Goal: Navigation & Orientation: Find specific page/section

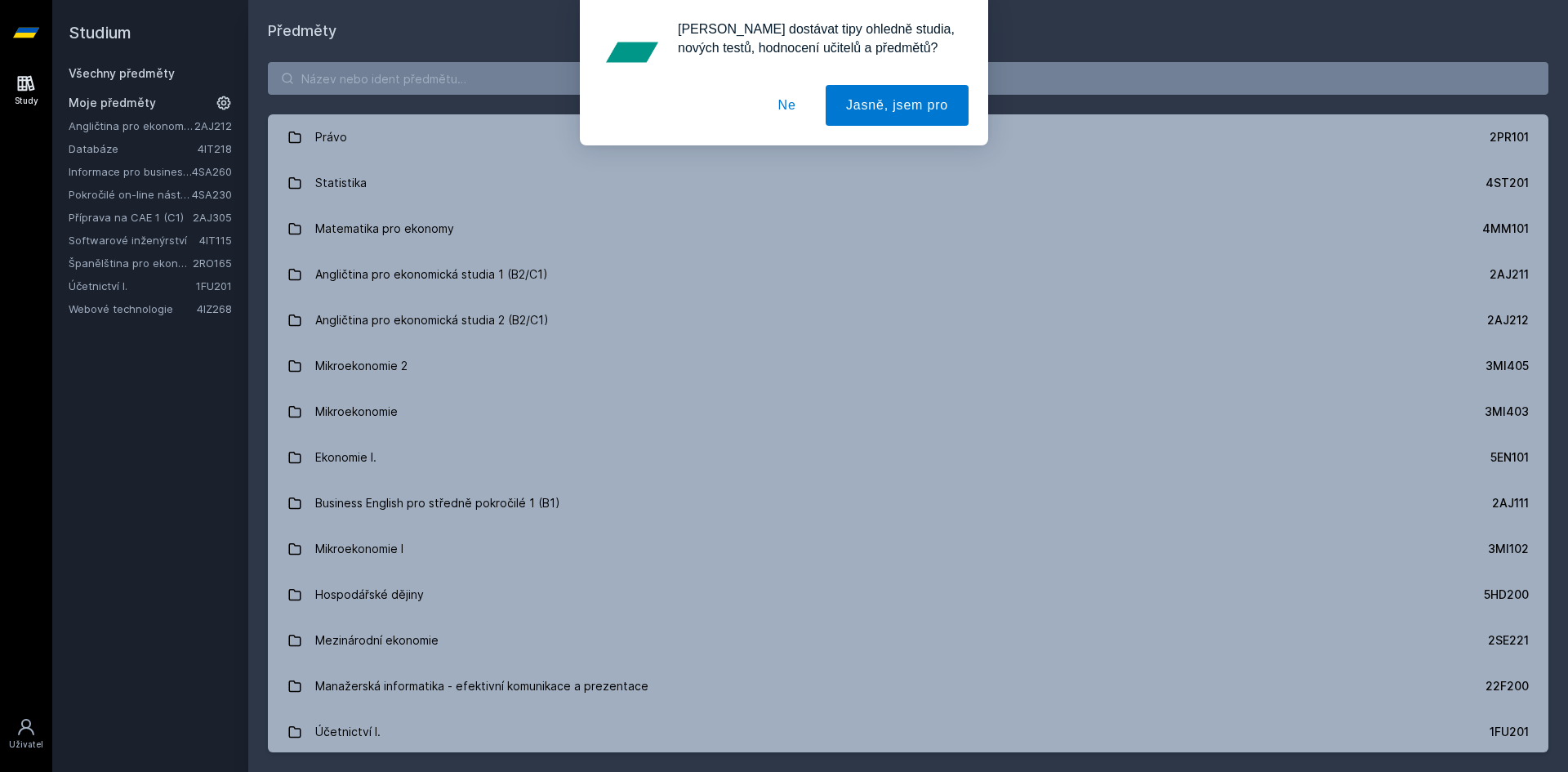
drag, startPoint x: 411, startPoint y: 78, endPoint x: 690, endPoint y: 83, distance: 279.0
click at [421, 78] on div "[PERSON_NAME] dostávat tipy ohledně studia, nových testů, hodnocení učitelů a p…" at bounding box center [784, 73] width 1568 height 145
click at [792, 104] on button "Ne" at bounding box center [787, 105] width 59 height 40
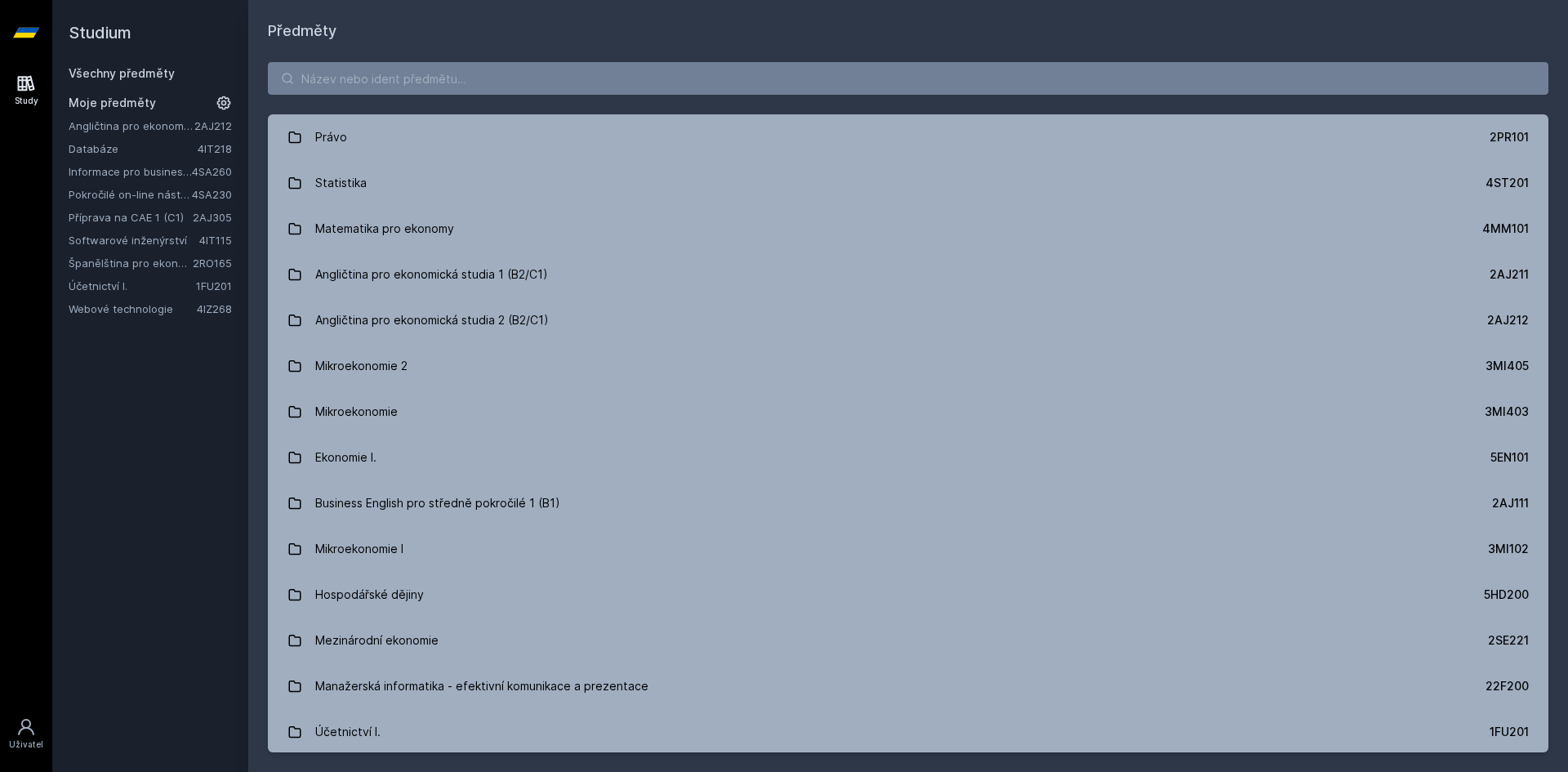
click at [151, 313] on link "Webové technologie" at bounding box center [133, 309] width 129 height 17
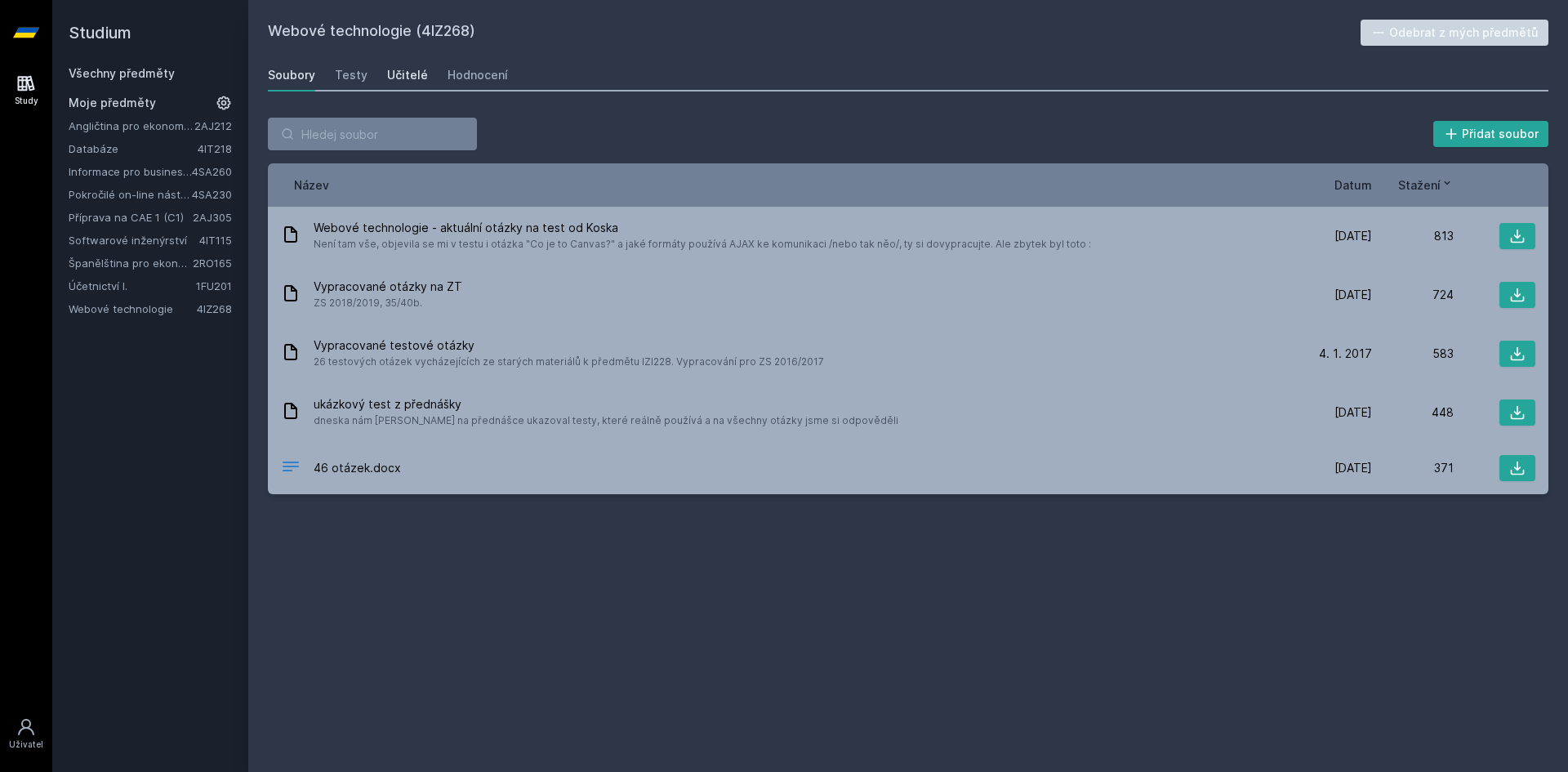
click at [411, 83] on div "Učitelé" at bounding box center [407, 75] width 40 height 17
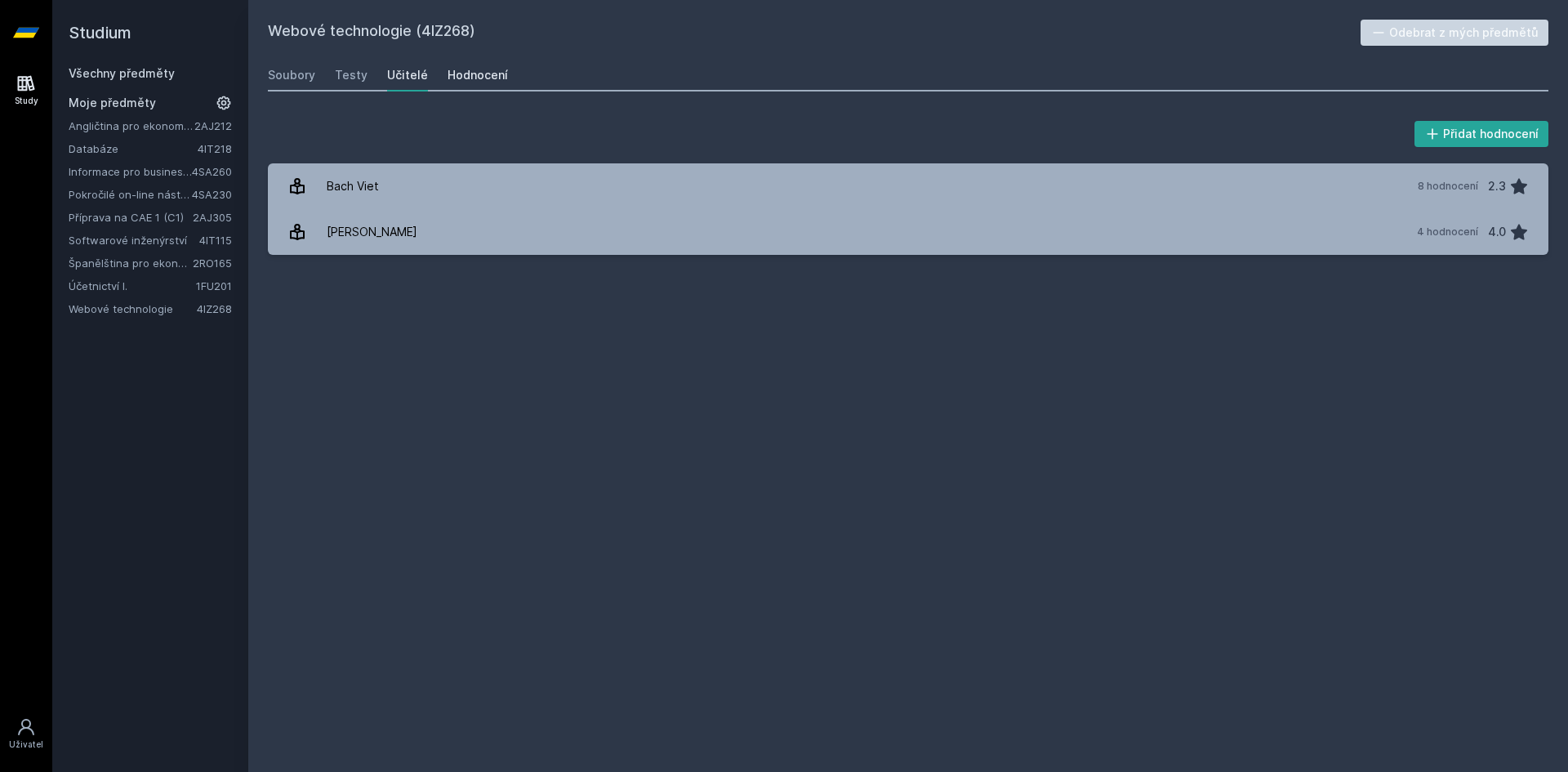
click at [480, 77] on div "Hodnocení" at bounding box center [478, 75] width 61 height 17
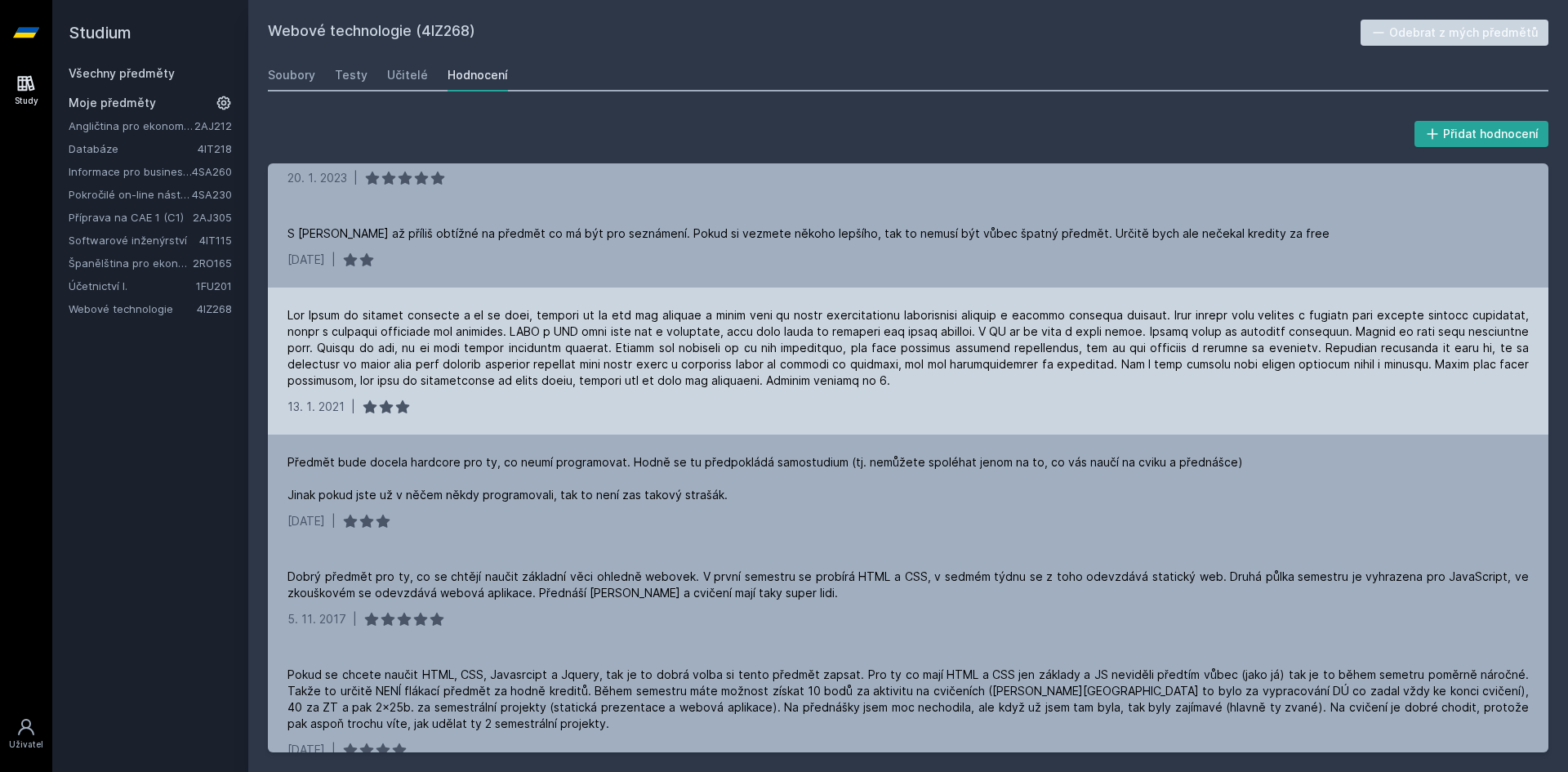
scroll to position [686, 0]
